Goal: Find specific page/section: Find specific page/section

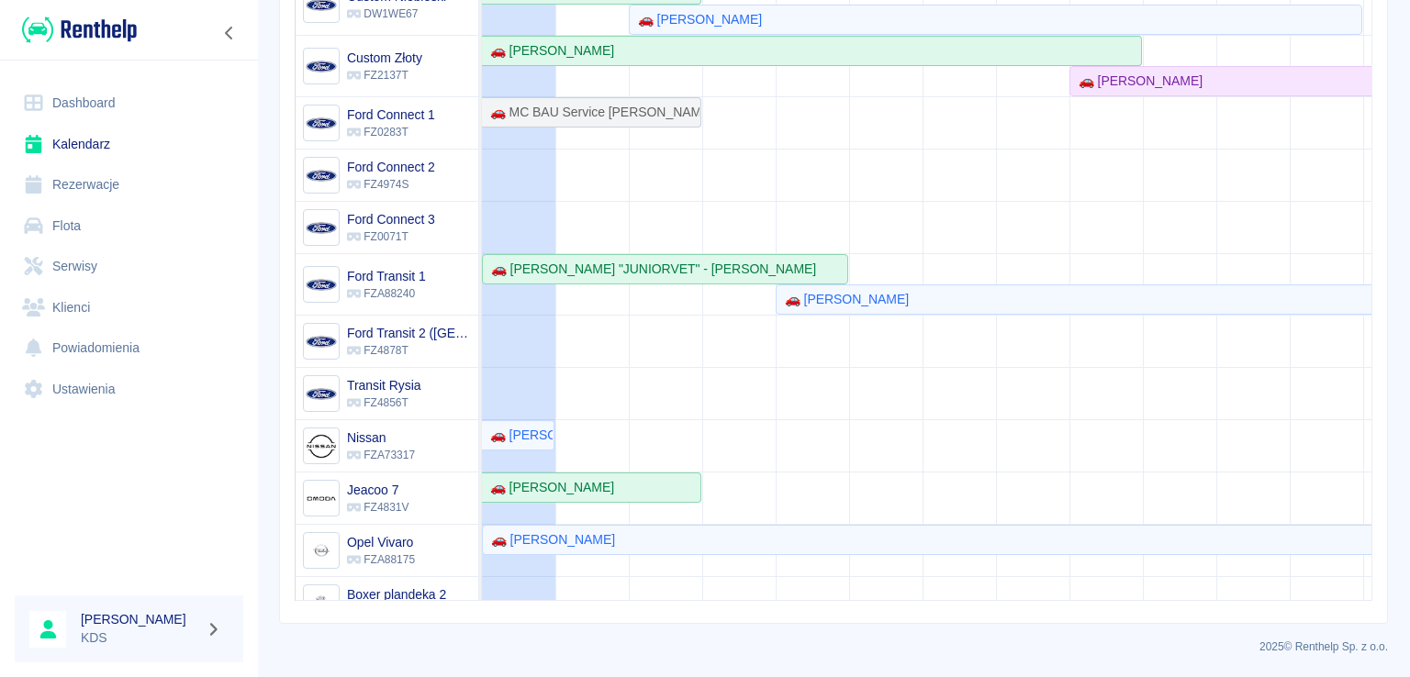
scroll to position [248, 0]
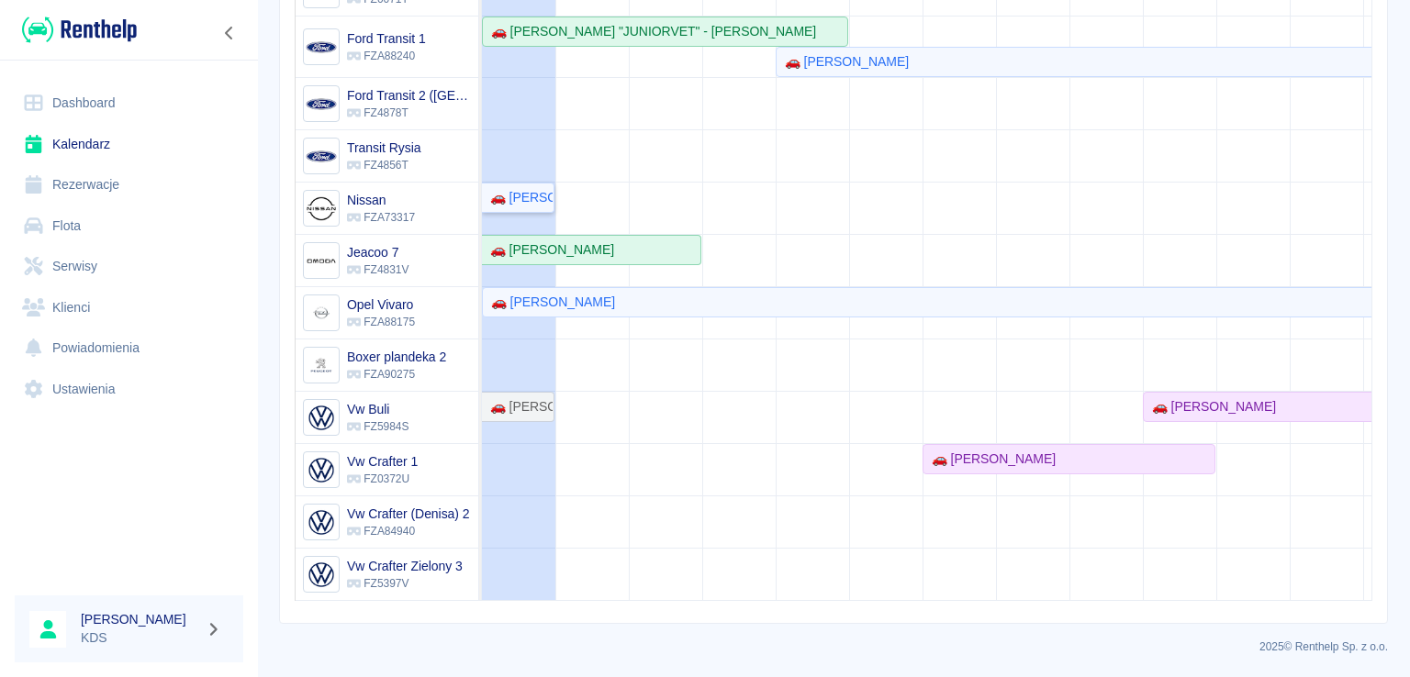
click at [547, 188] on div "🚗 [PERSON_NAME]" at bounding box center [518, 197] width 70 height 19
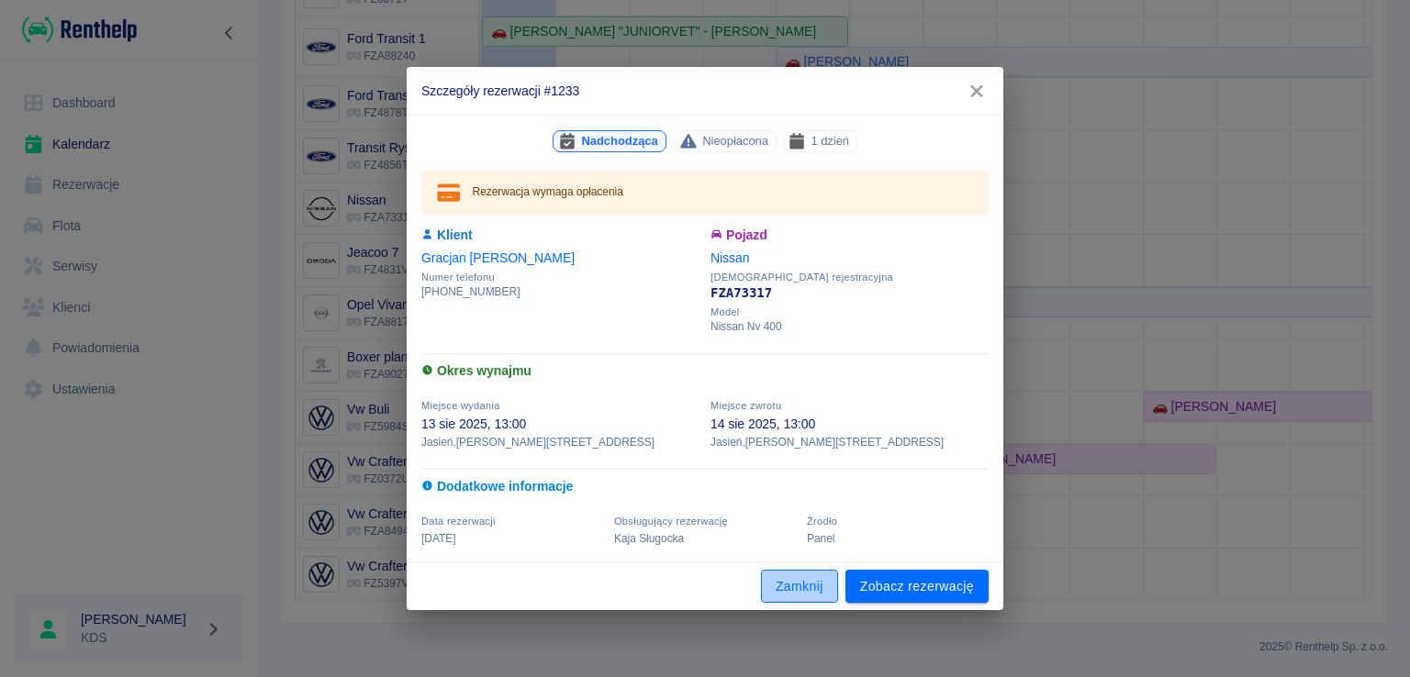
click at [815, 596] on button "Zamknij" at bounding box center [799, 587] width 77 height 34
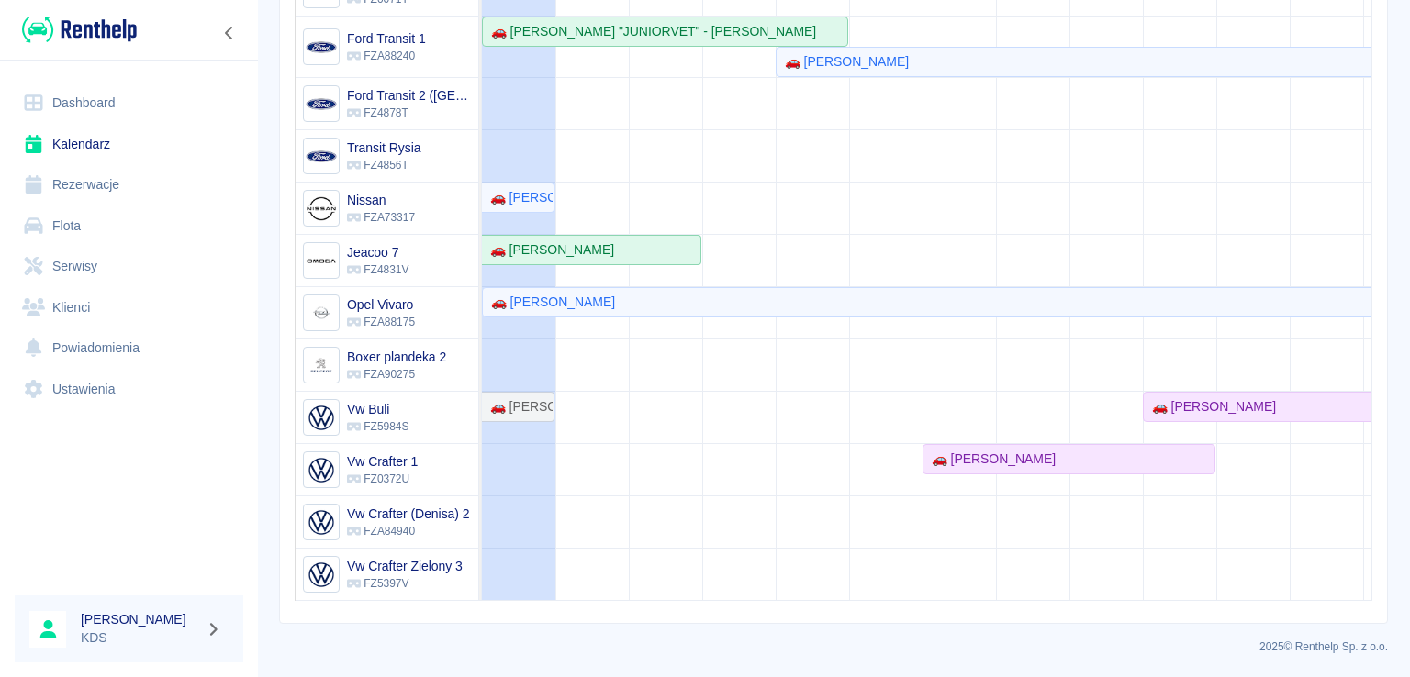
click at [75, 264] on link "Serwisy" at bounding box center [129, 266] width 229 height 41
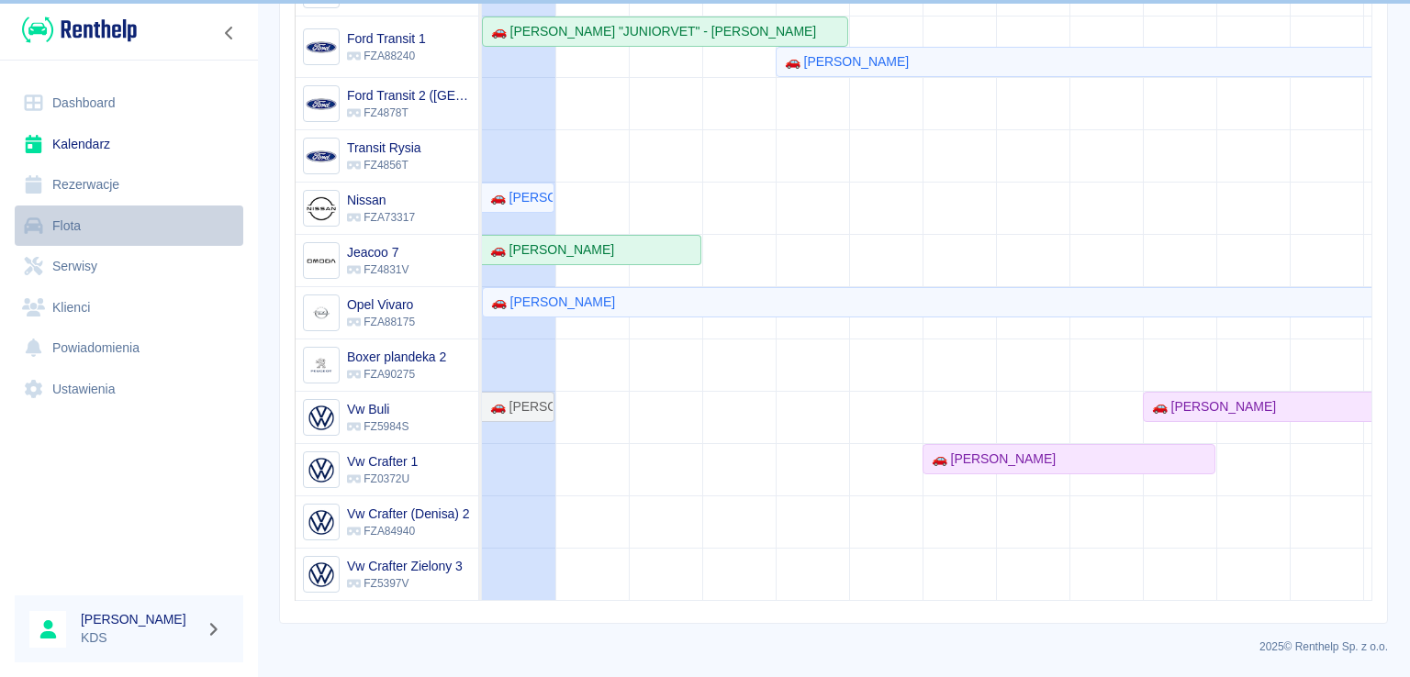
click at [87, 229] on link "Flota" at bounding box center [129, 226] width 229 height 41
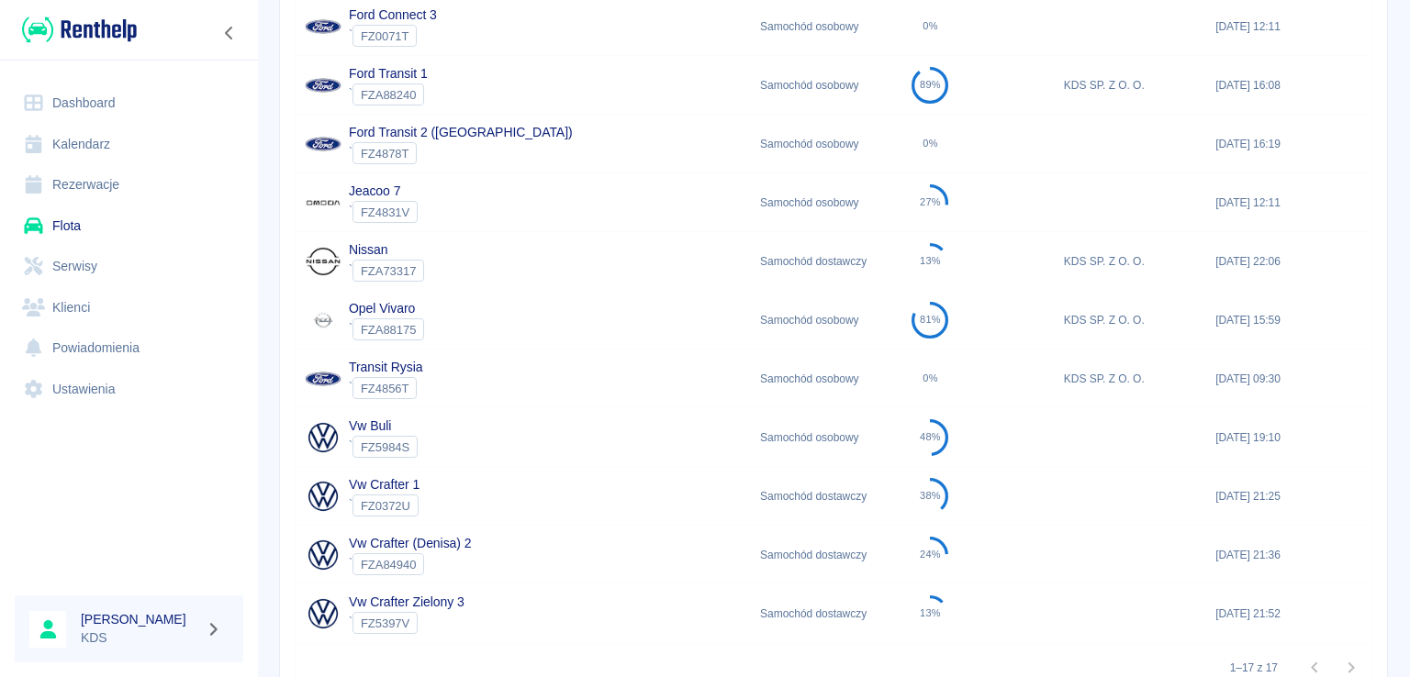
scroll to position [738, 0]
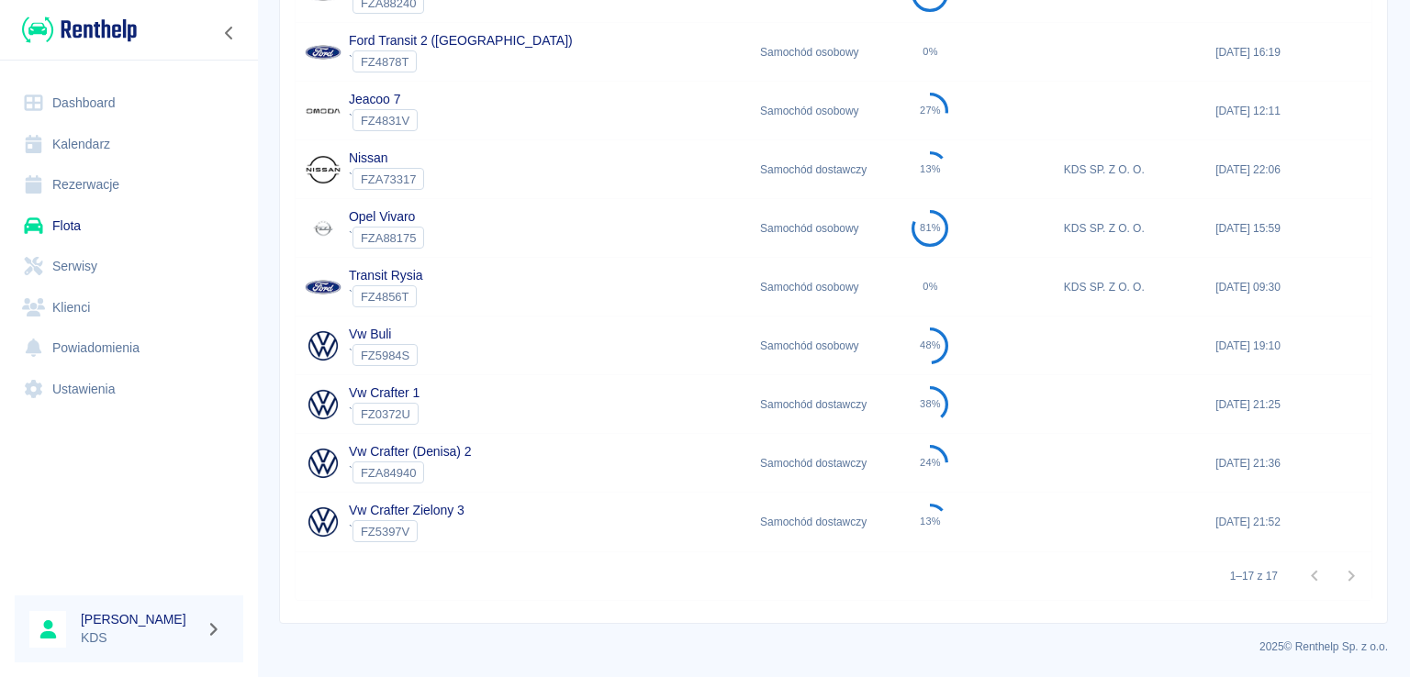
click at [495, 416] on div "Vw Crafter 1 ` FZ0372U" at bounding box center [523, 404] width 455 height 59
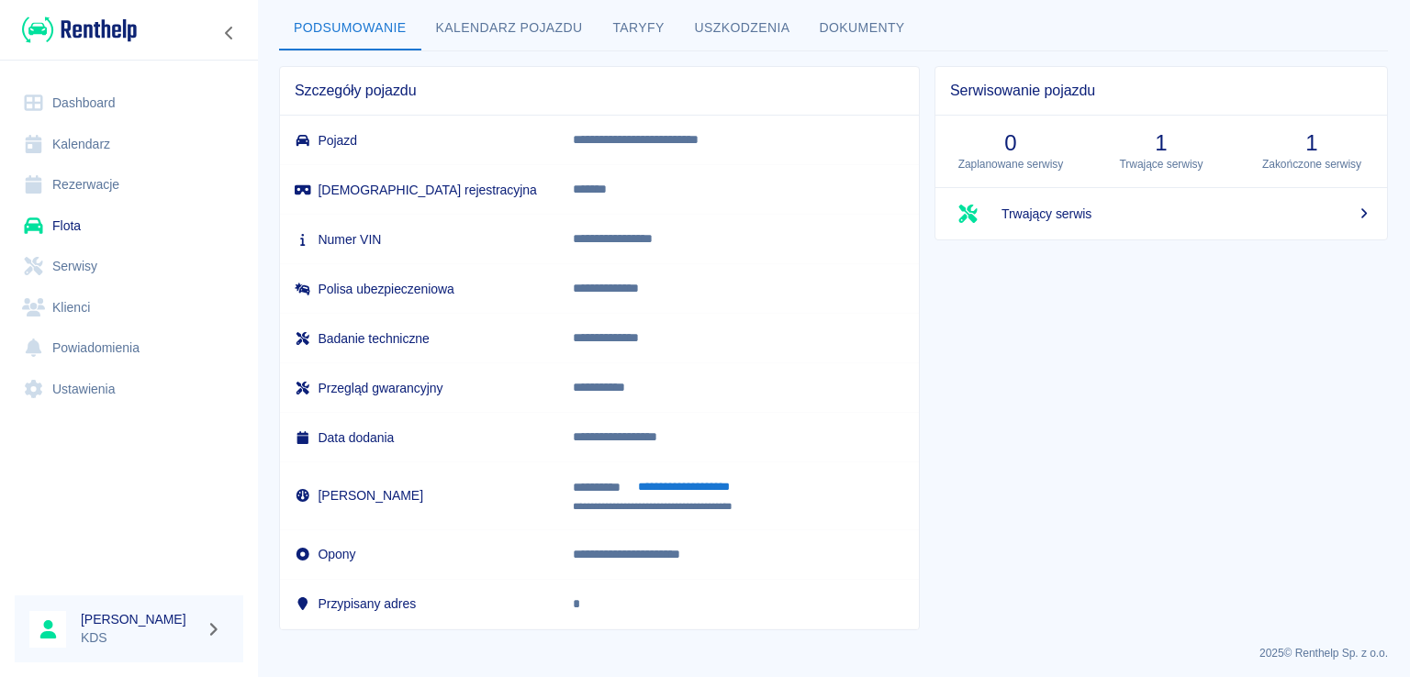
scroll to position [94, 0]
